Goal: Task Accomplishment & Management: Complete application form

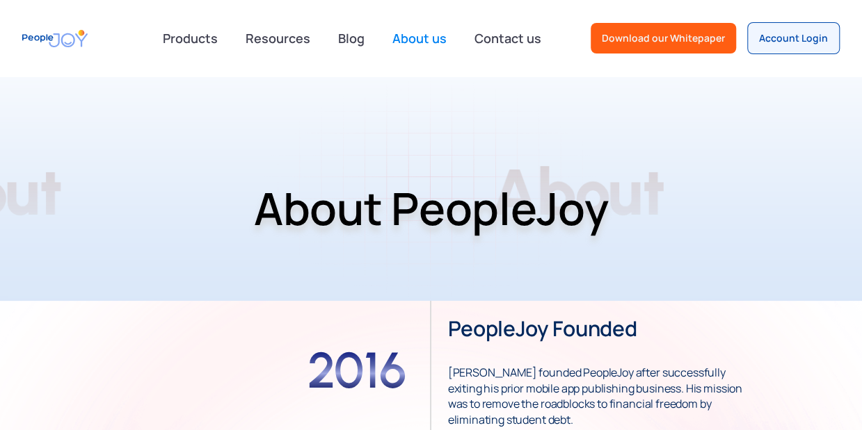
click at [781, 30] on link "Account Login" at bounding box center [793, 38] width 92 height 32
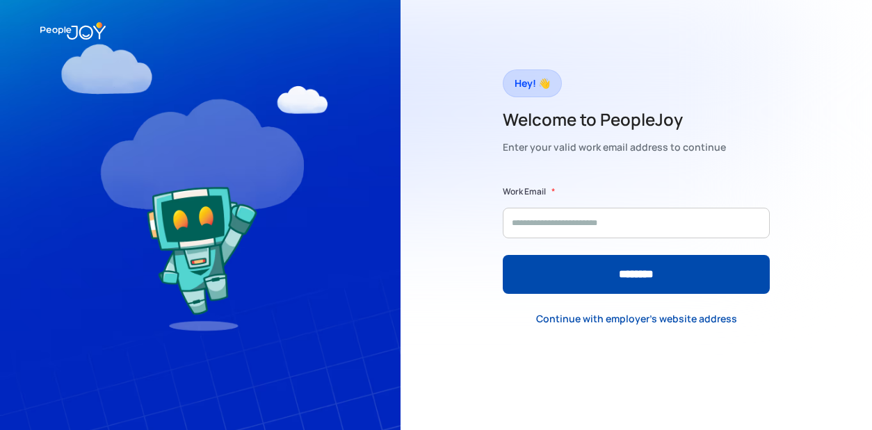
click at [601, 220] on input "Form" at bounding box center [636, 223] width 267 height 31
type input "**********"
click at [503, 255] on input "********" at bounding box center [636, 274] width 267 height 39
